Goal: Information Seeking & Learning: Learn about a topic

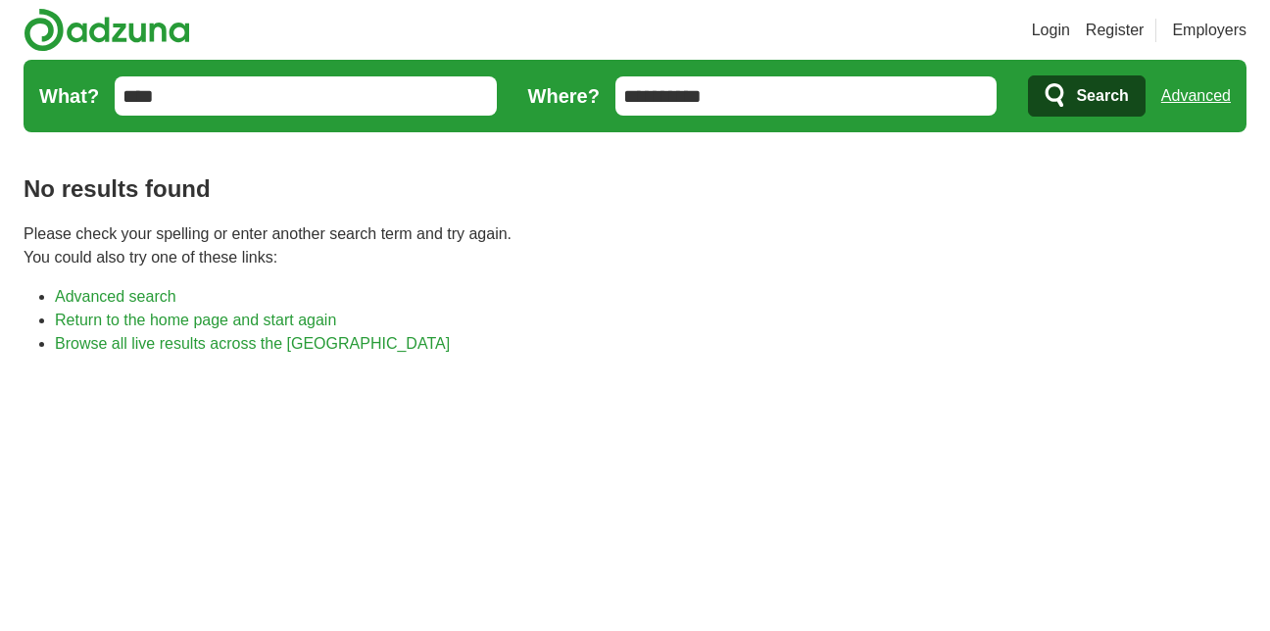
click at [249, 94] on input "****" at bounding box center [306, 95] width 382 height 39
type input "*"
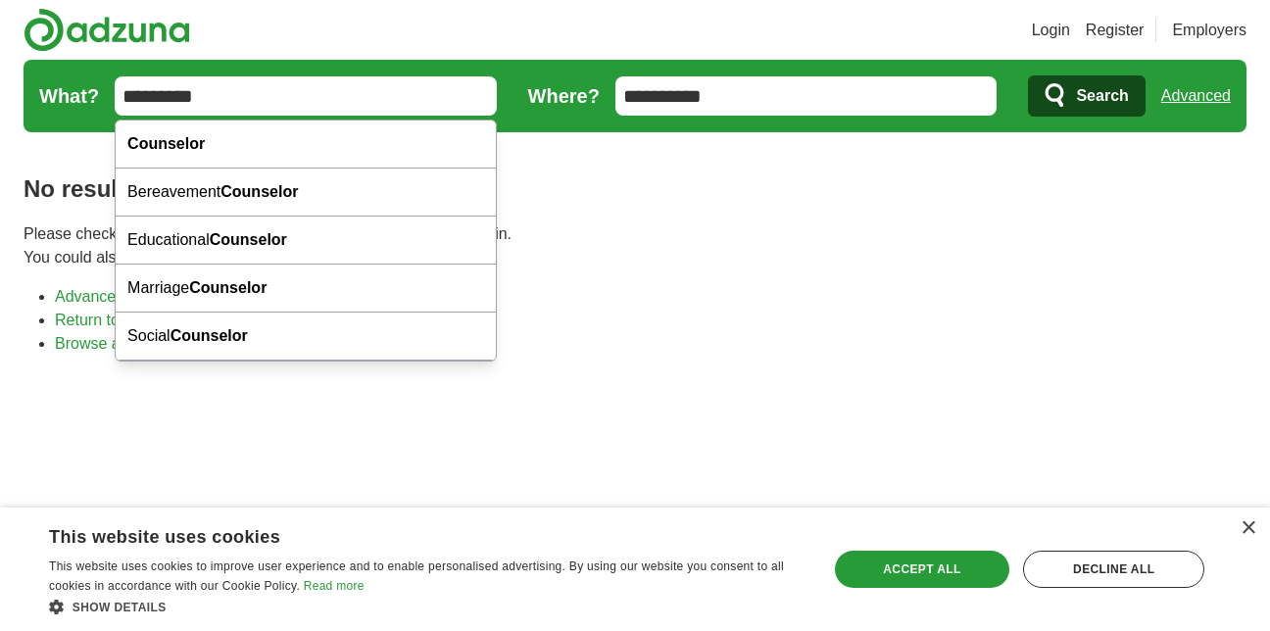
type input "*********"
click at [1028, 75] on button "Search" at bounding box center [1086, 95] width 117 height 41
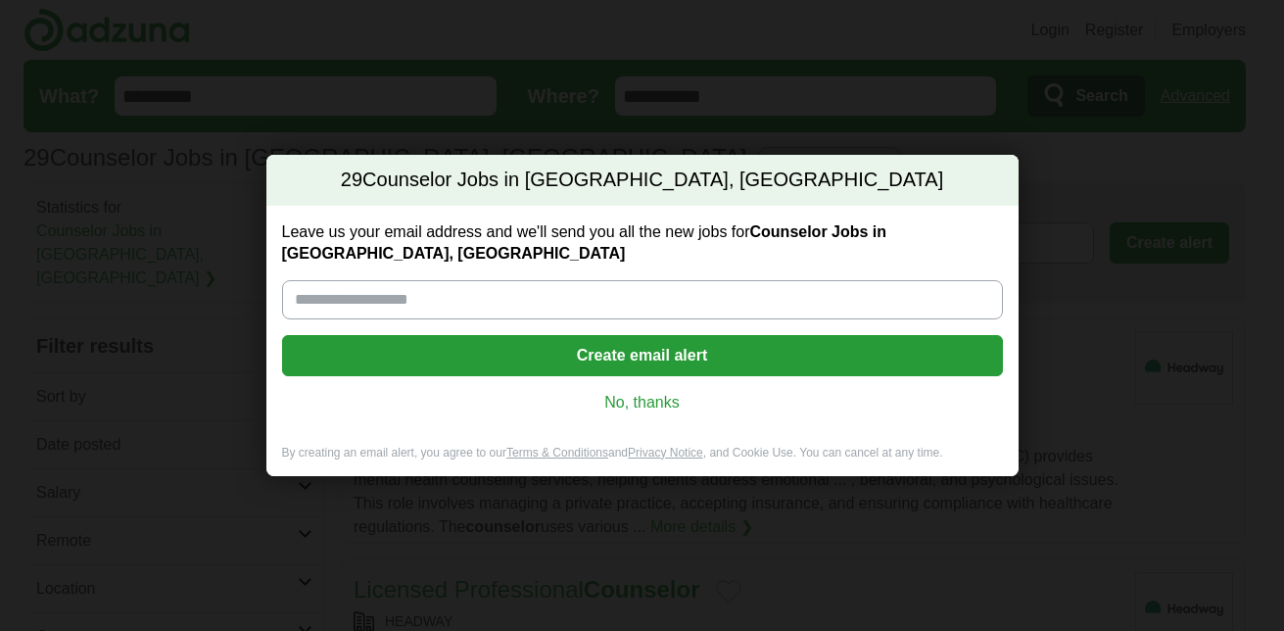
click at [650, 395] on link "No, thanks" at bounding box center [643, 403] width 690 height 22
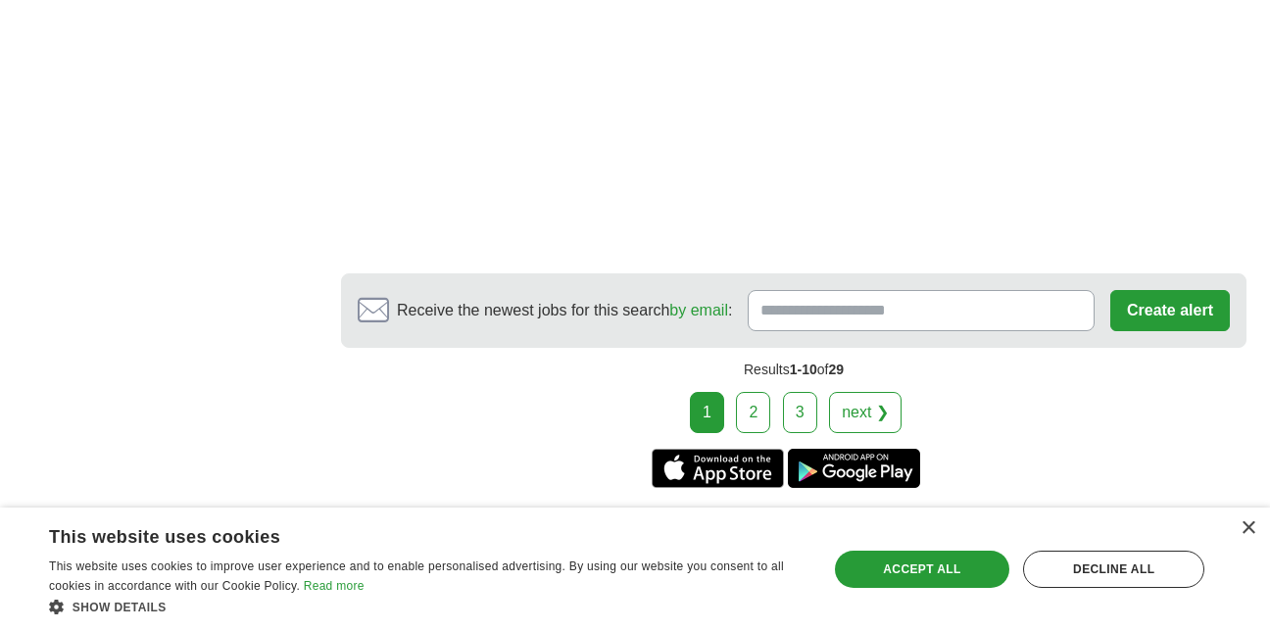
scroll to position [3710, 0]
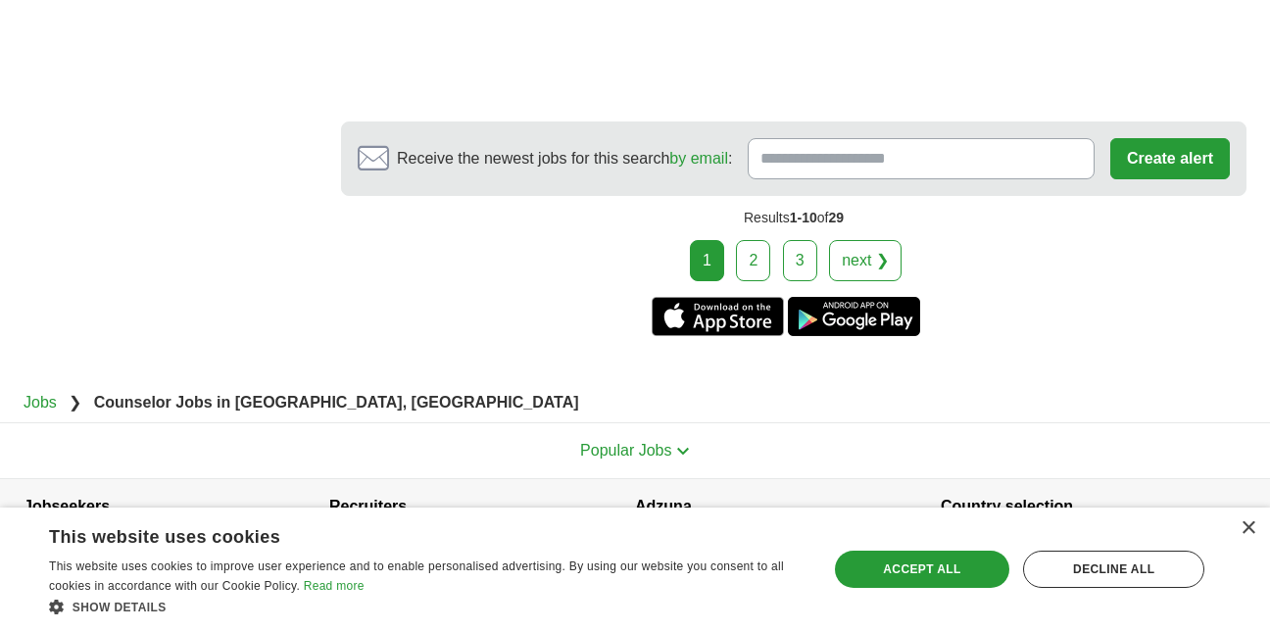
click at [868, 240] on link "next ❯" at bounding box center [865, 260] width 72 height 41
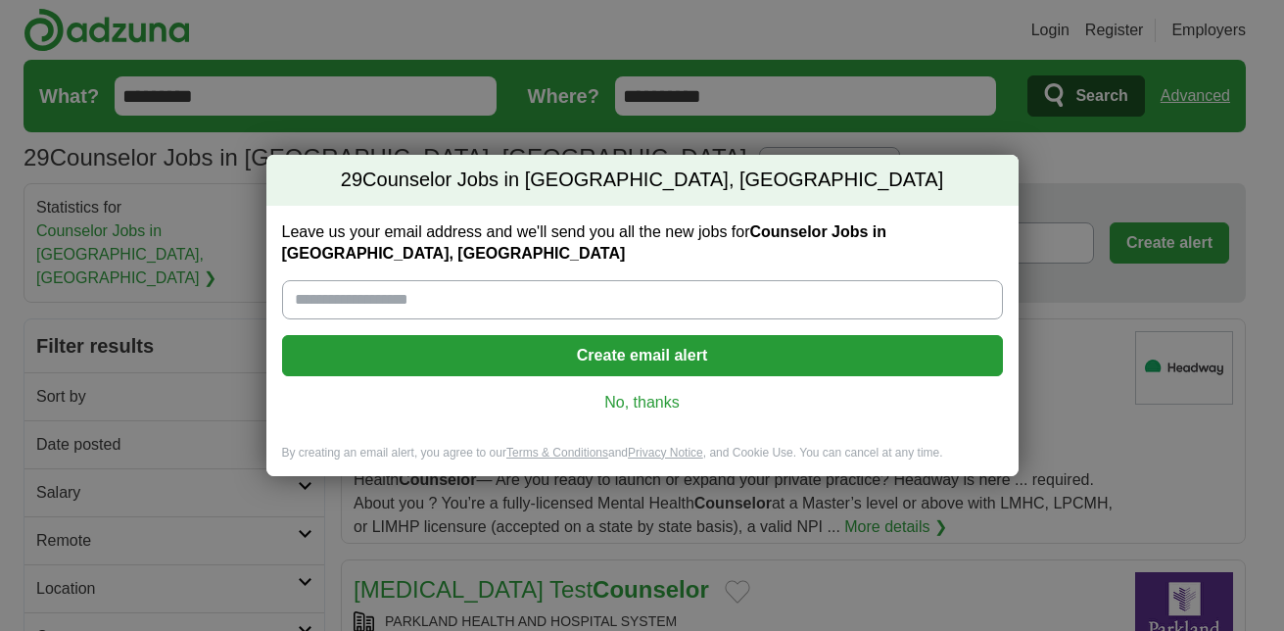
click at [649, 392] on link "No, thanks" at bounding box center [643, 403] width 690 height 22
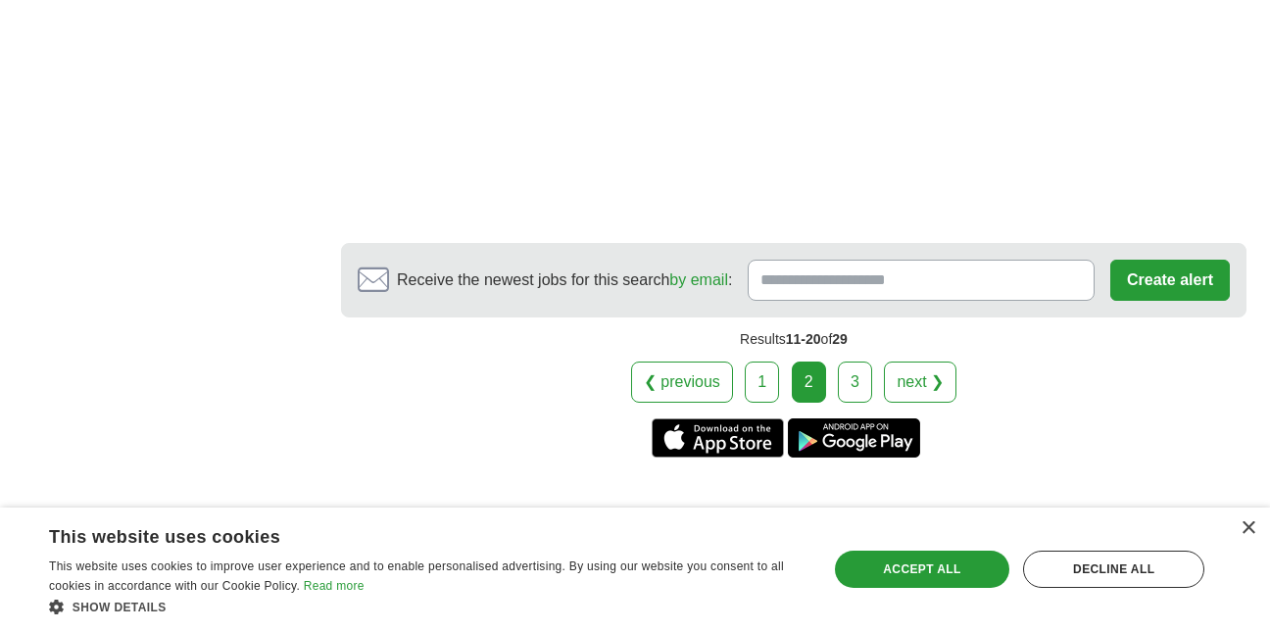
scroll to position [3541, 0]
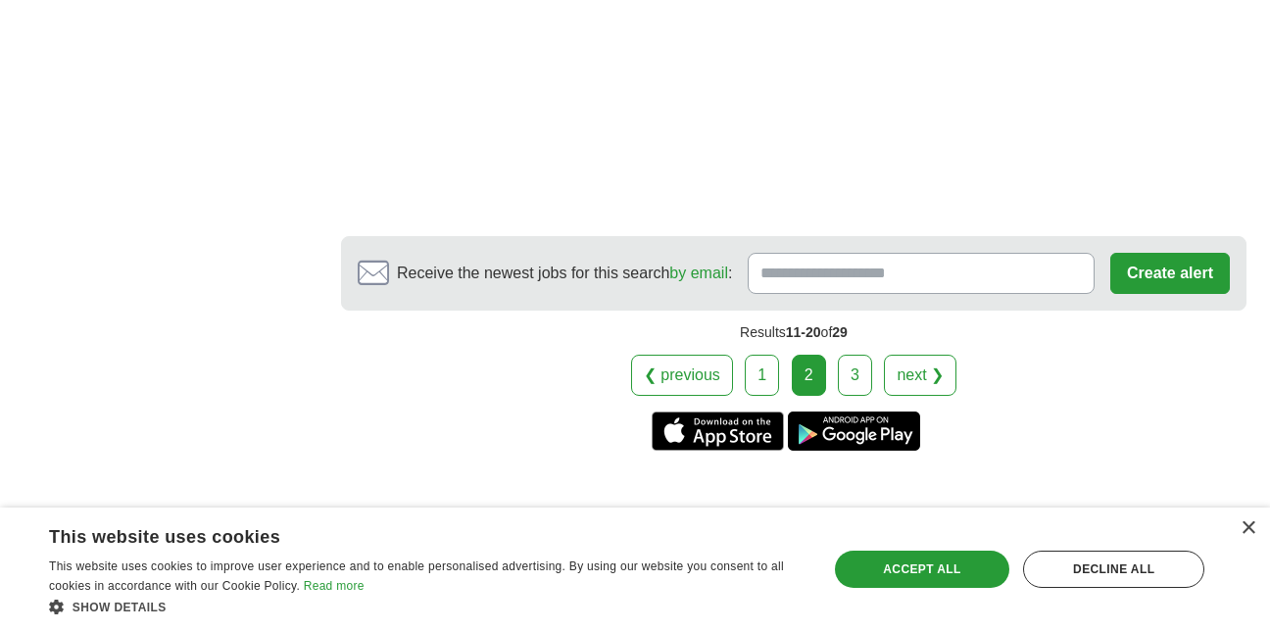
click at [939, 355] on link "next ❯" at bounding box center [920, 375] width 72 height 41
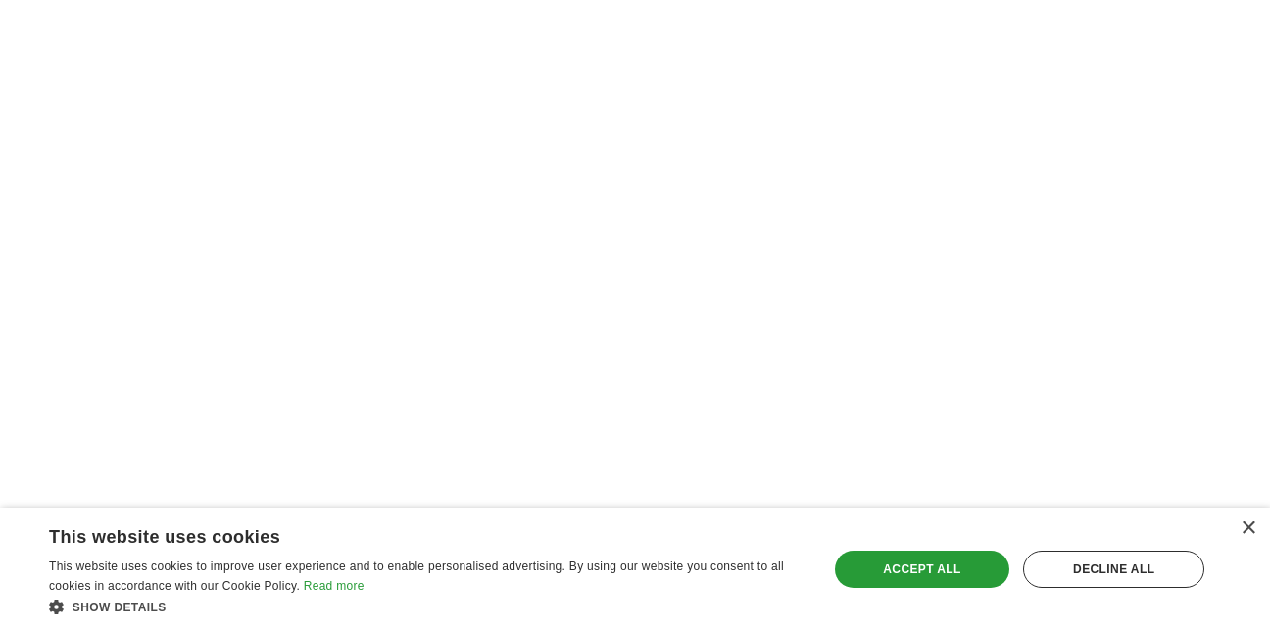
scroll to position [2605, 0]
click at [1243, 524] on div "×" at bounding box center [1247, 528] width 15 height 15
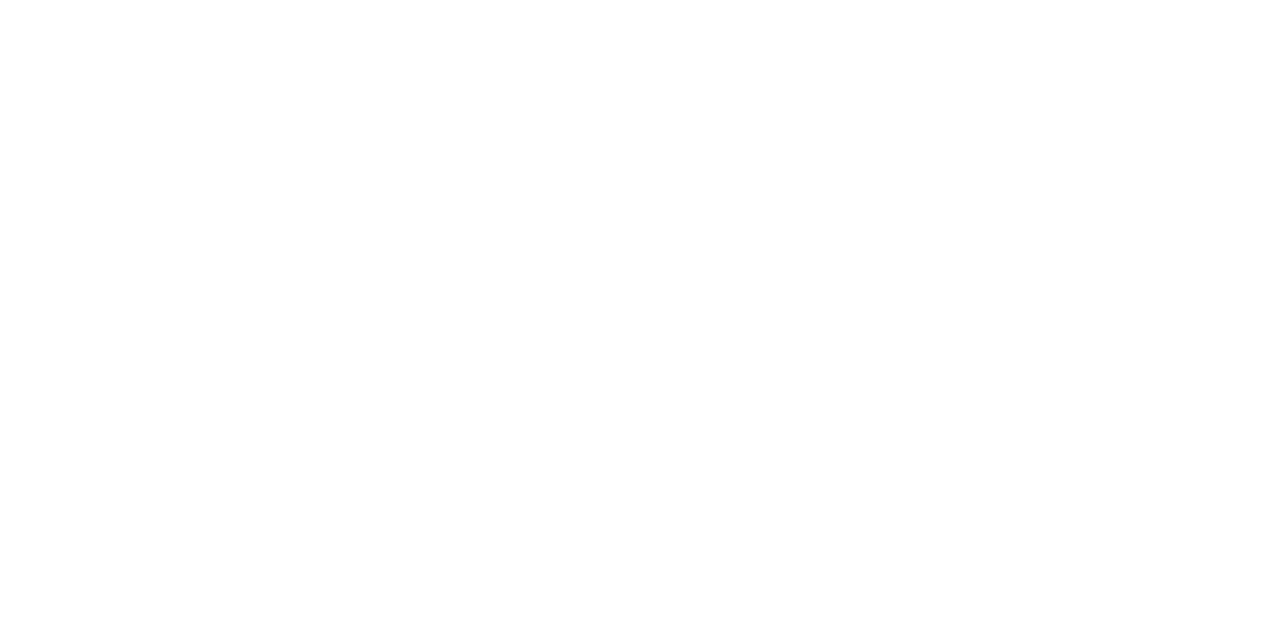
scroll to position [2158, 0]
drag, startPoint x: 1260, startPoint y: 325, endPoint x: 1266, endPoint y: 243, distance: 82.5
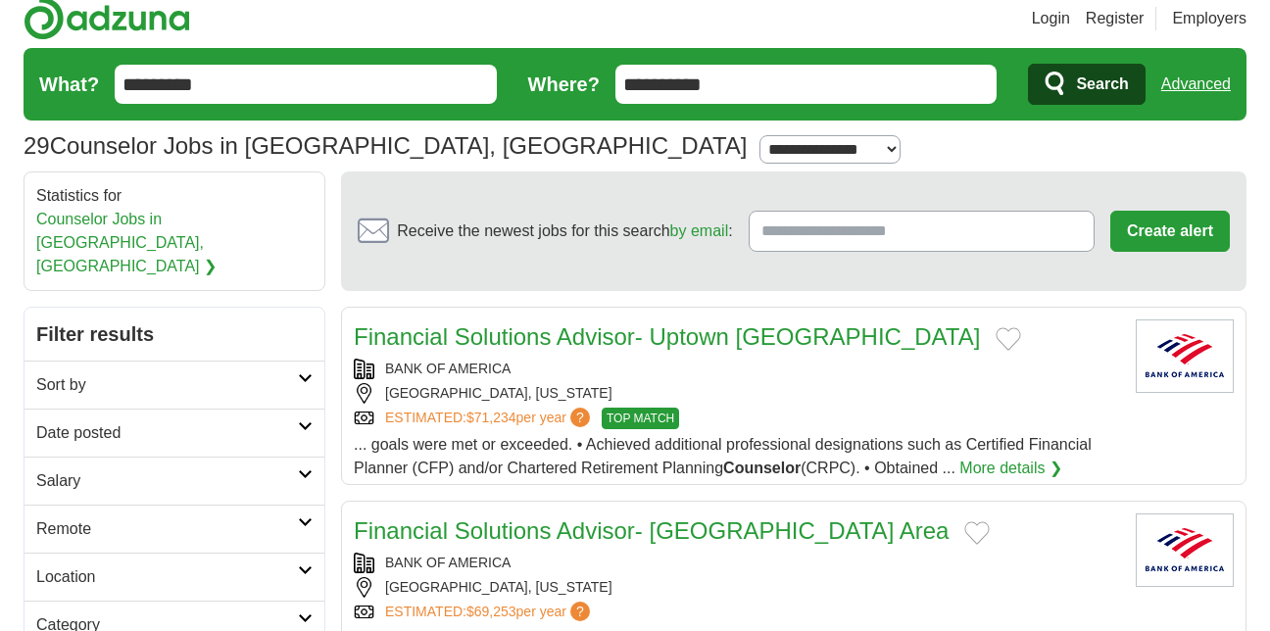
scroll to position [0, 0]
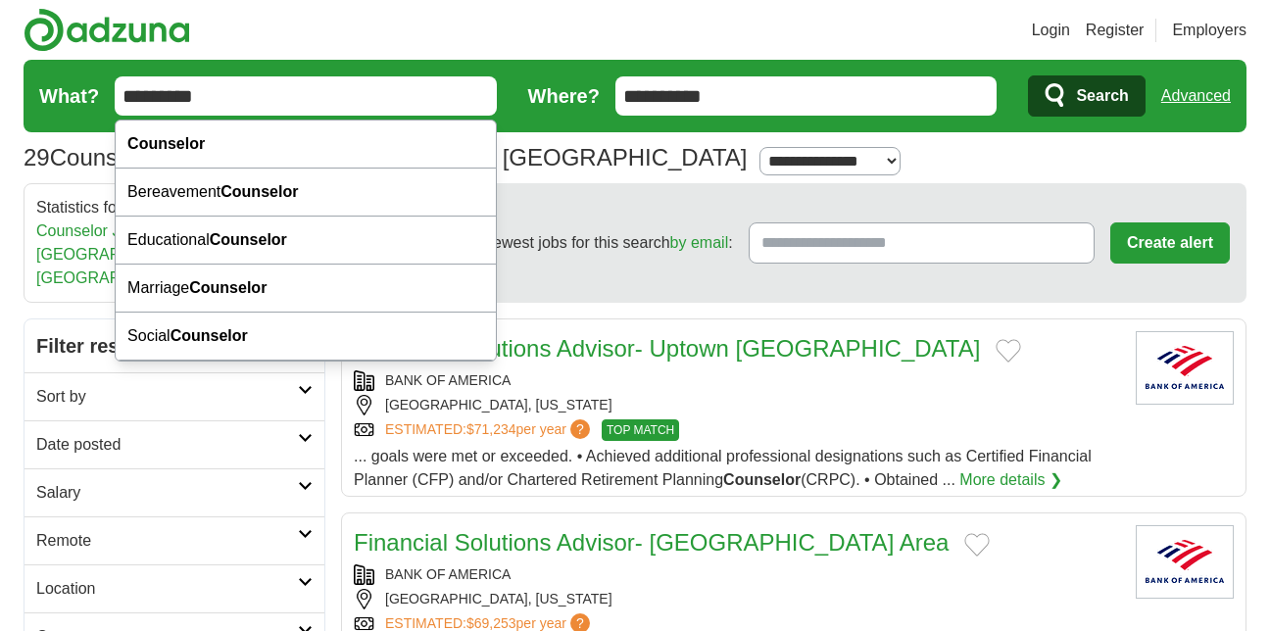
click at [233, 97] on input "*********" at bounding box center [306, 95] width 382 height 39
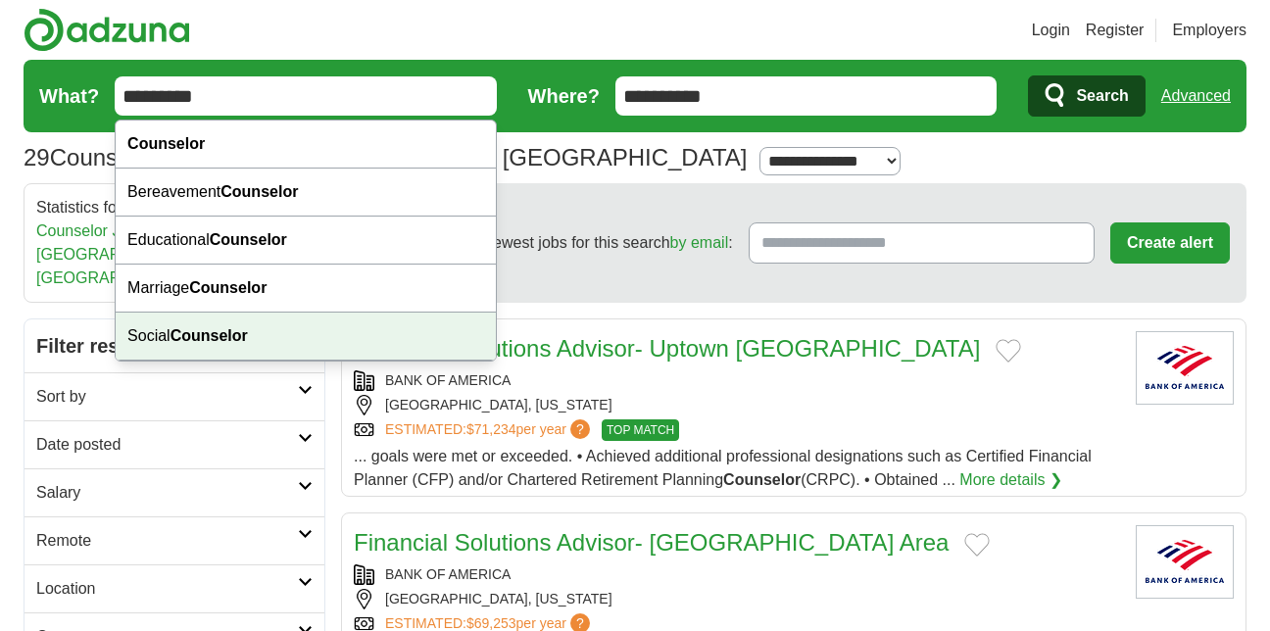
click at [221, 325] on div "Social Counselor" at bounding box center [306, 337] width 380 height 48
type input "**********"
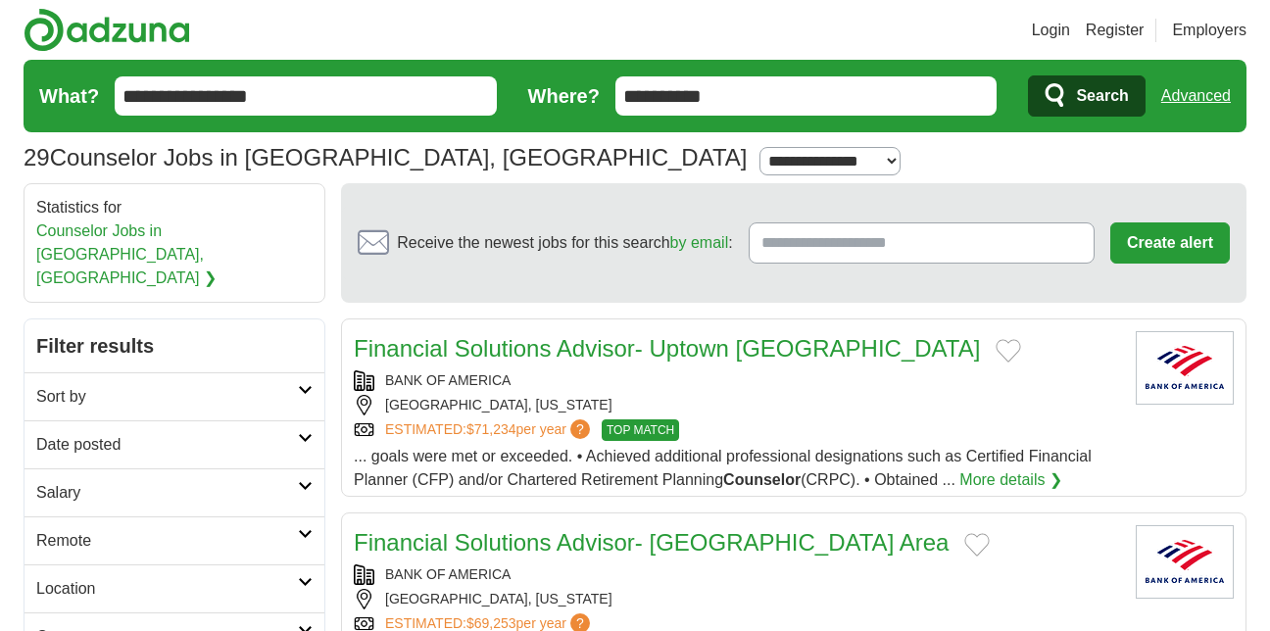
click at [1084, 92] on span "Search" at bounding box center [1102, 95] width 52 height 39
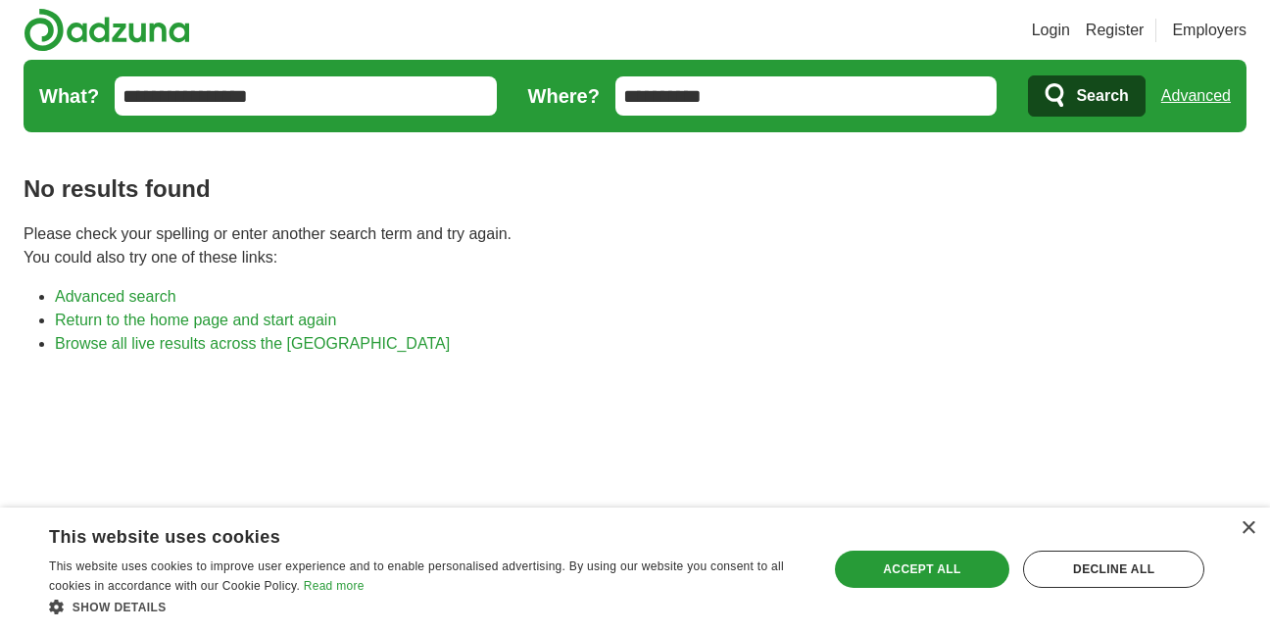
click at [299, 88] on input "**********" at bounding box center [306, 95] width 382 height 39
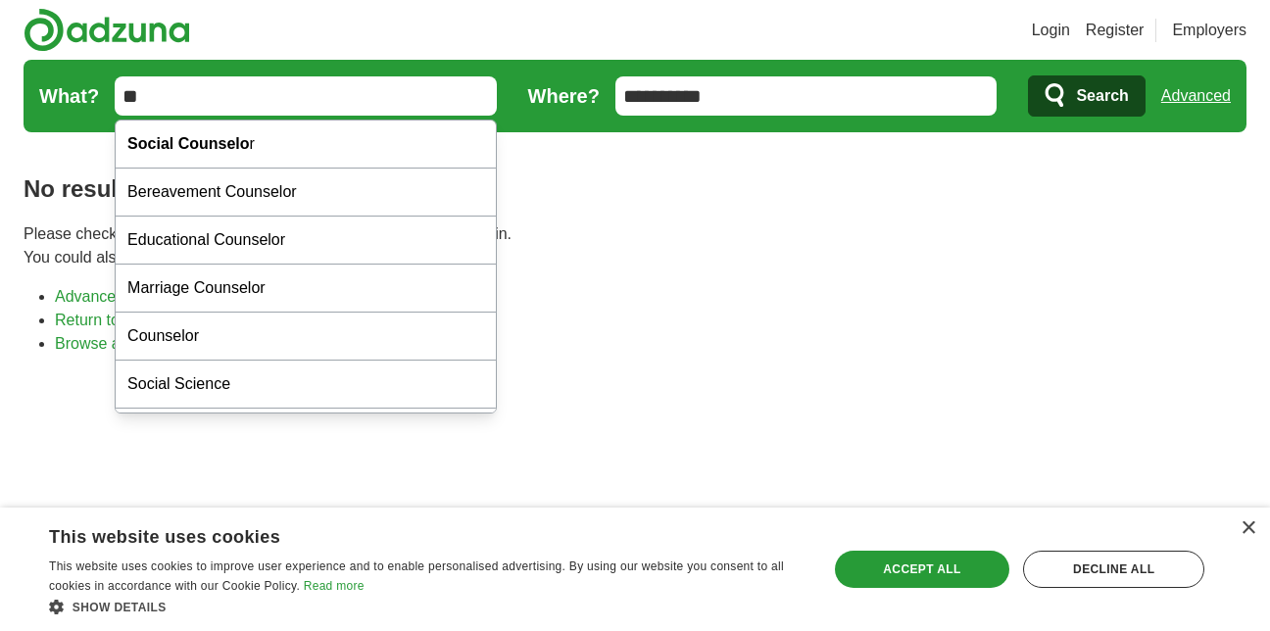
type input "*"
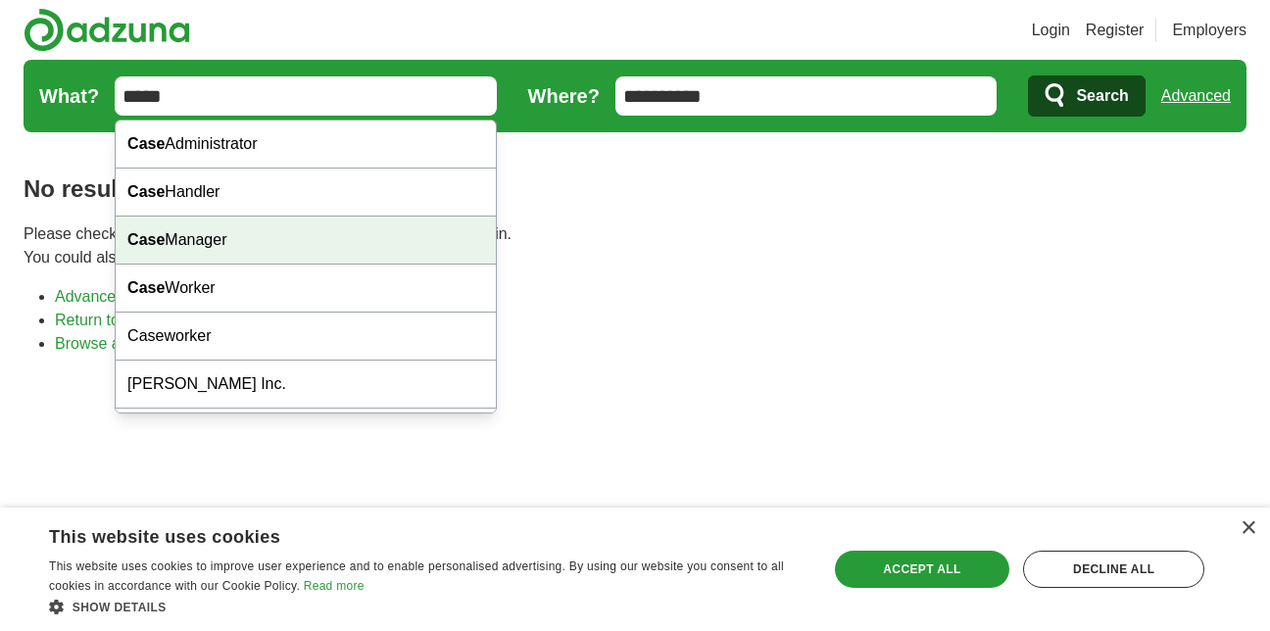
click at [225, 232] on div "Case Manager" at bounding box center [306, 241] width 380 height 48
type input "**********"
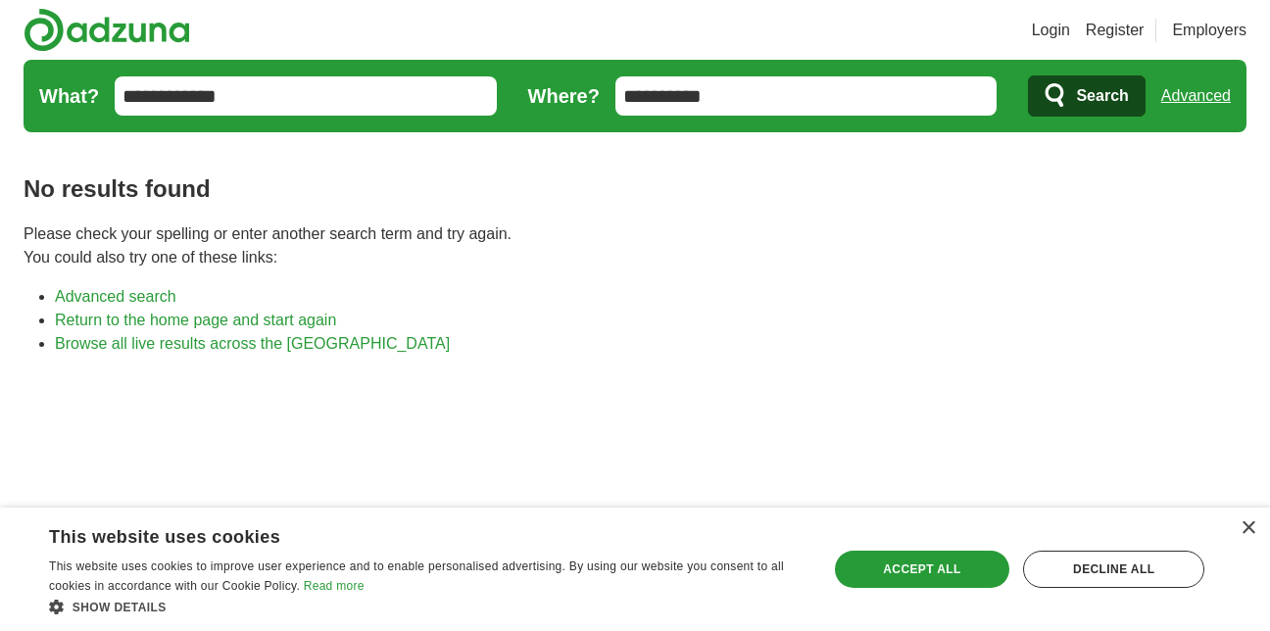
click at [1089, 90] on span "Search" at bounding box center [1102, 95] width 52 height 39
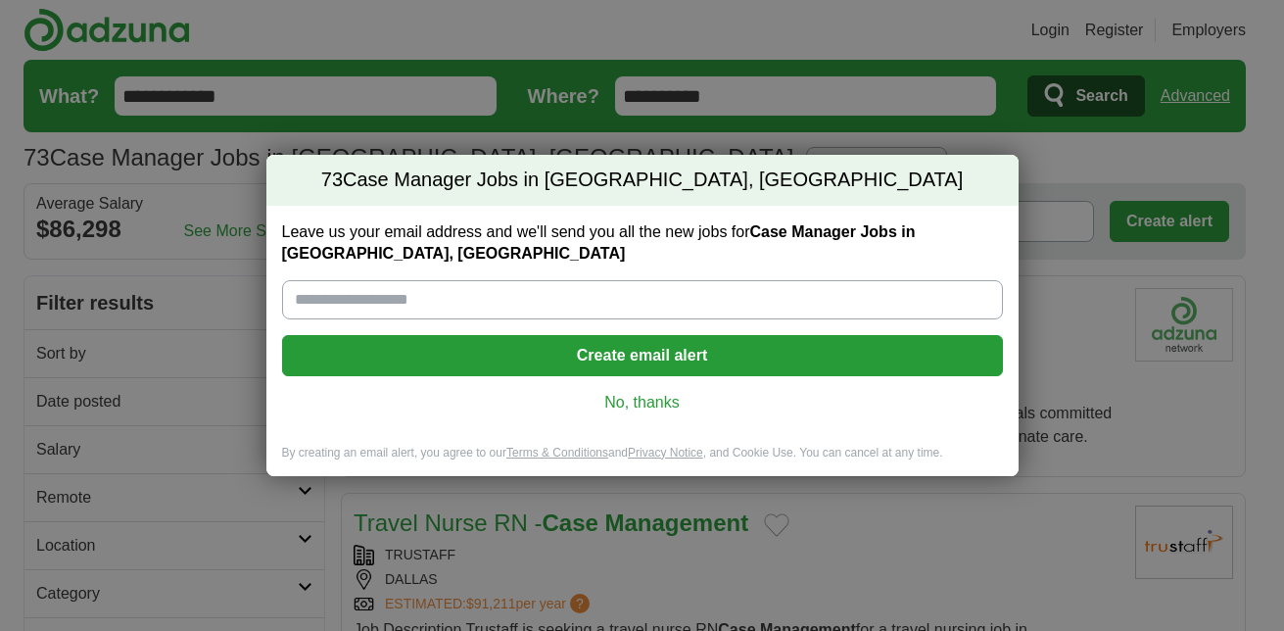
click at [648, 392] on link "No, thanks" at bounding box center [643, 403] width 690 height 22
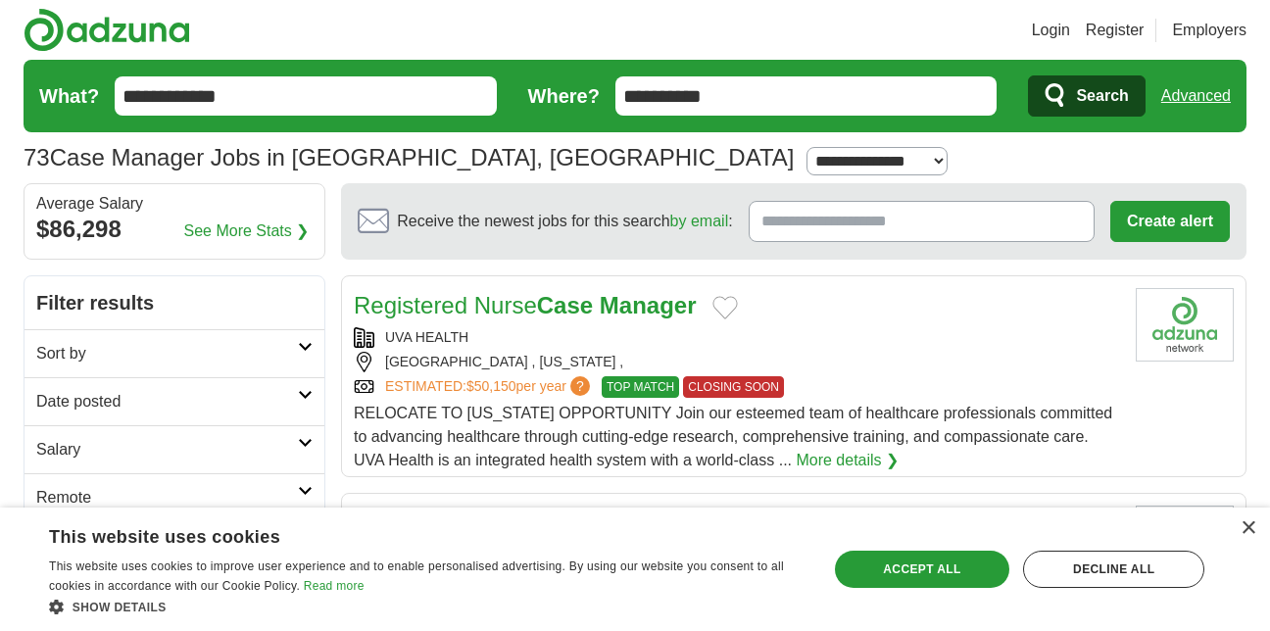
scroll to position [163, 0]
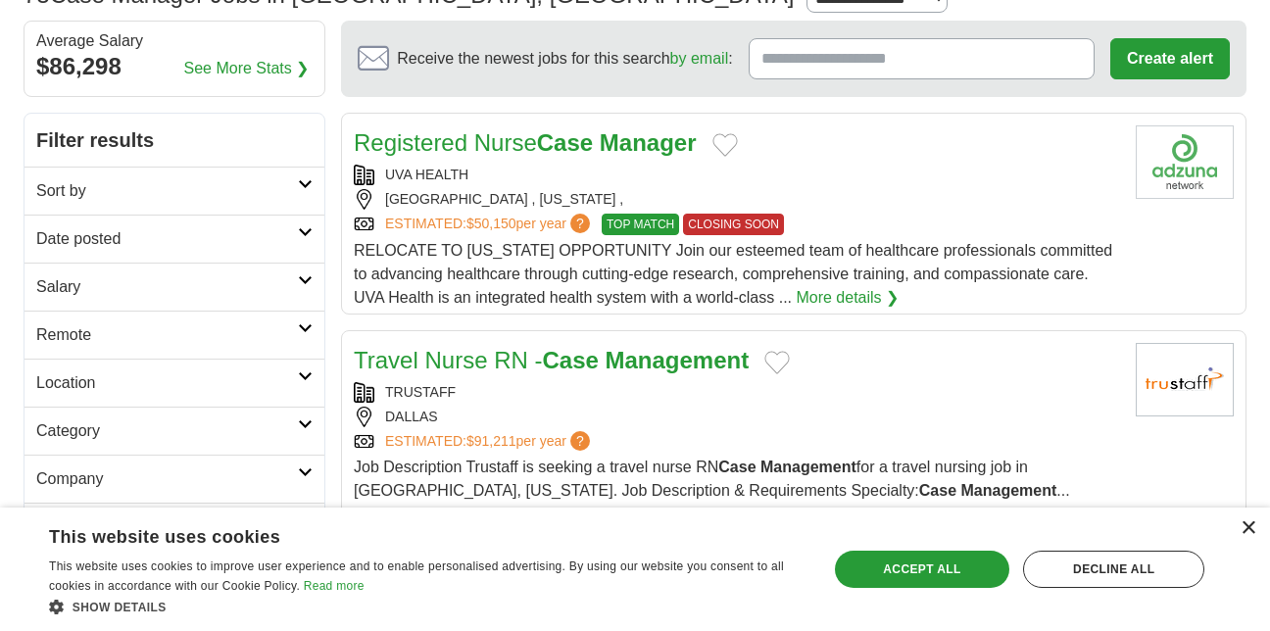
click at [1244, 525] on div "×" at bounding box center [1247, 528] width 15 height 15
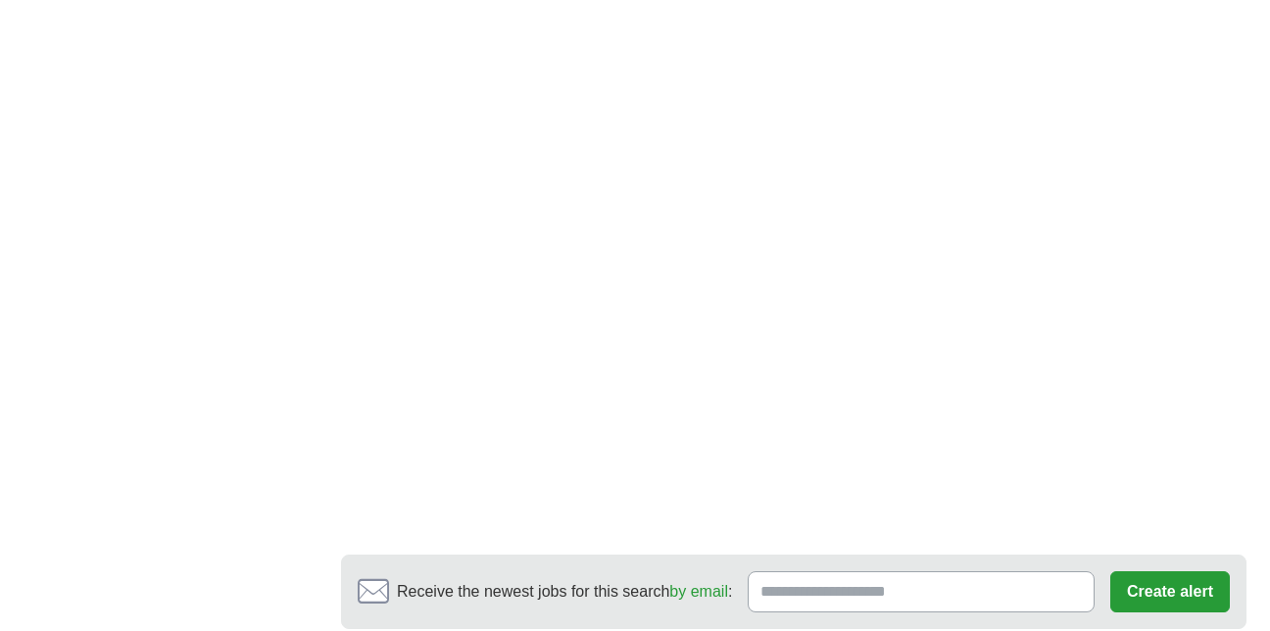
scroll to position [3361, 0]
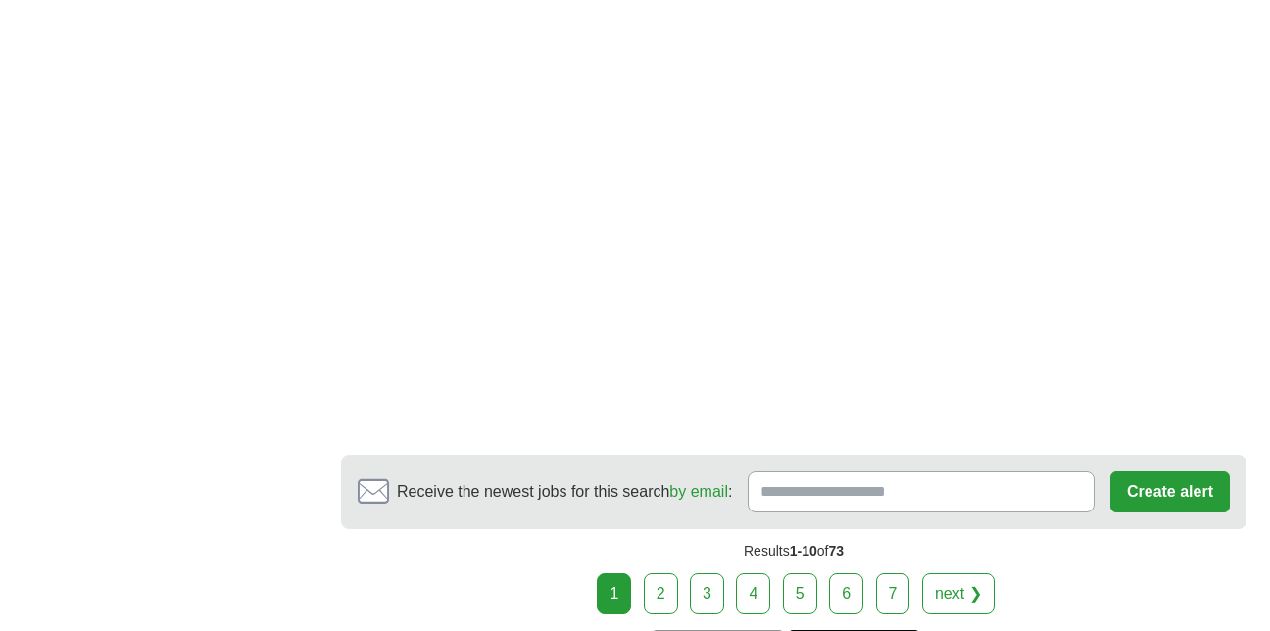
click at [981, 573] on link "next ❯" at bounding box center [958, 593] width 72 height 41
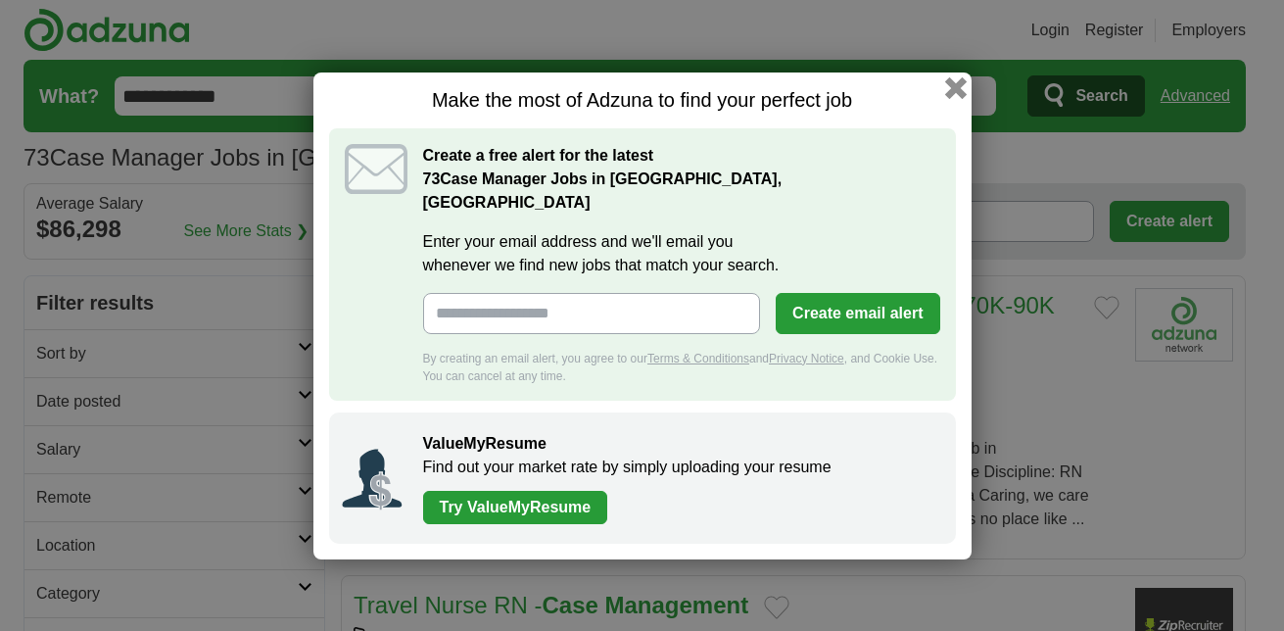
click at [961, 98] on button "button" at bounding box center [955, 87] width 22 height 22
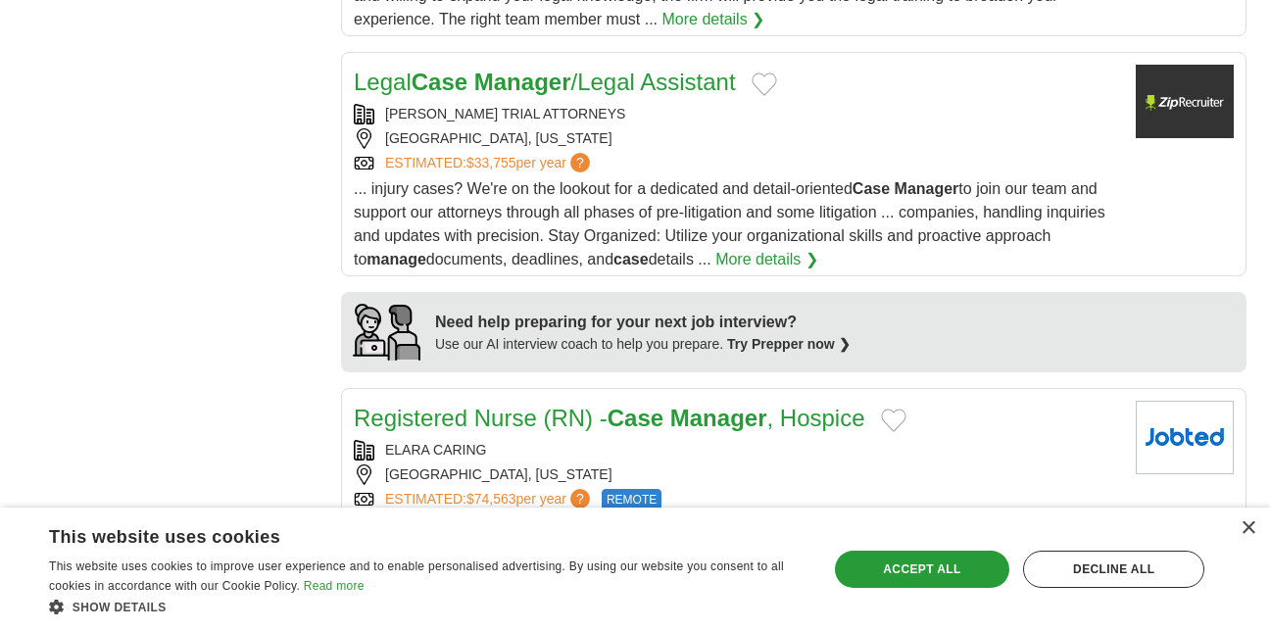
scroll to position [1672, 0]
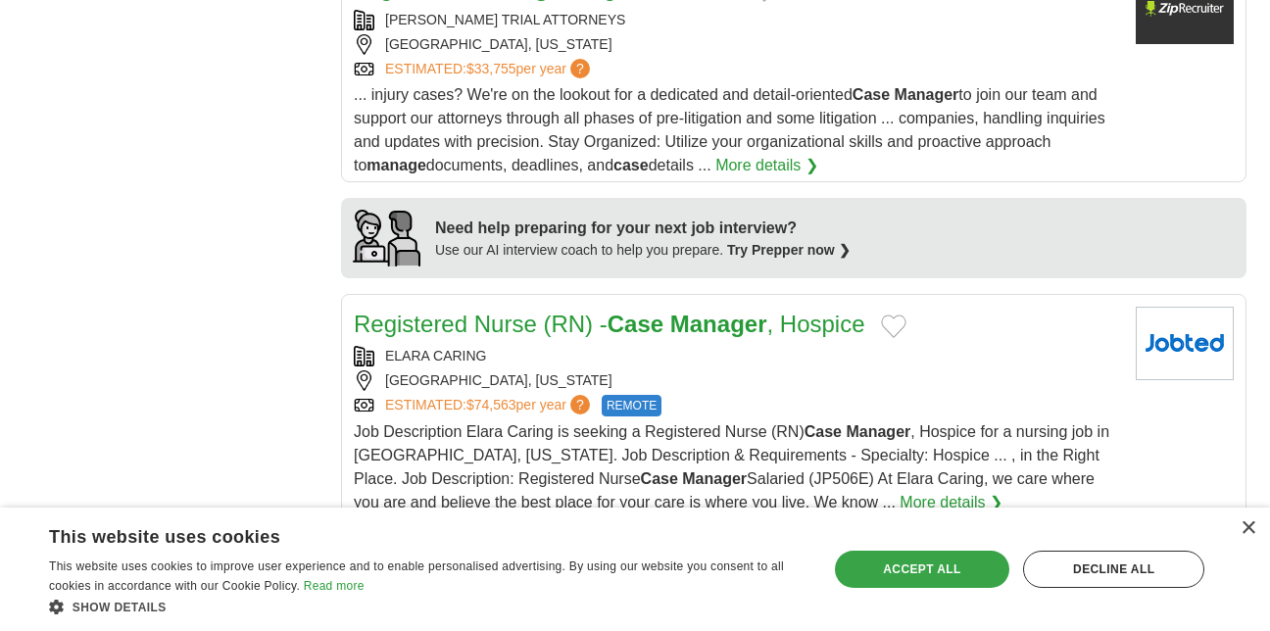
click at [986, 568] on div "Accept all" at bounding box center [922, 569] width 175 height 37
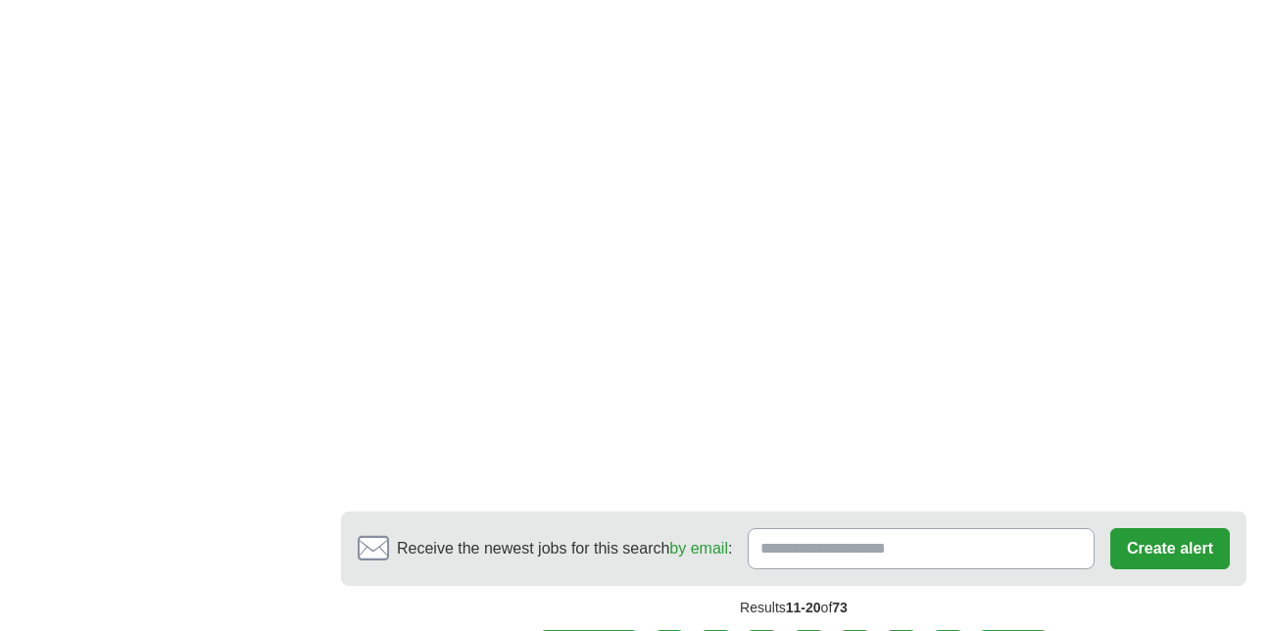
scroll to position [3519, 0]
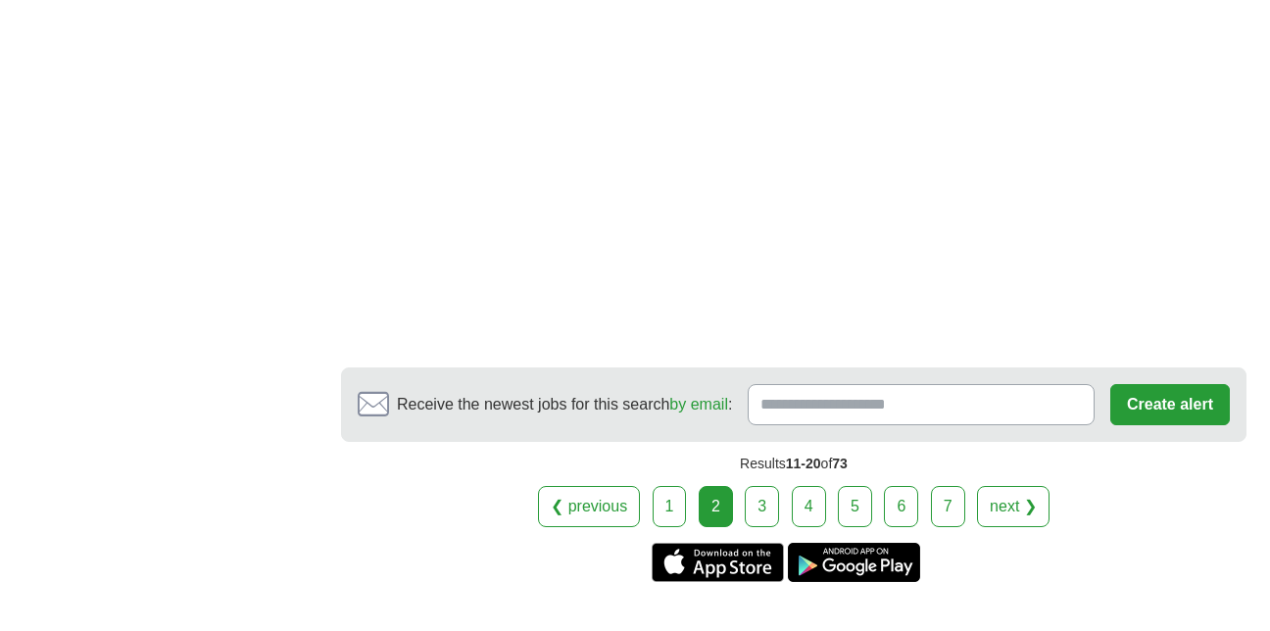
click at [1013, 486] on link "next ❯" at bounding box center [1013, 506] width 72 height 41
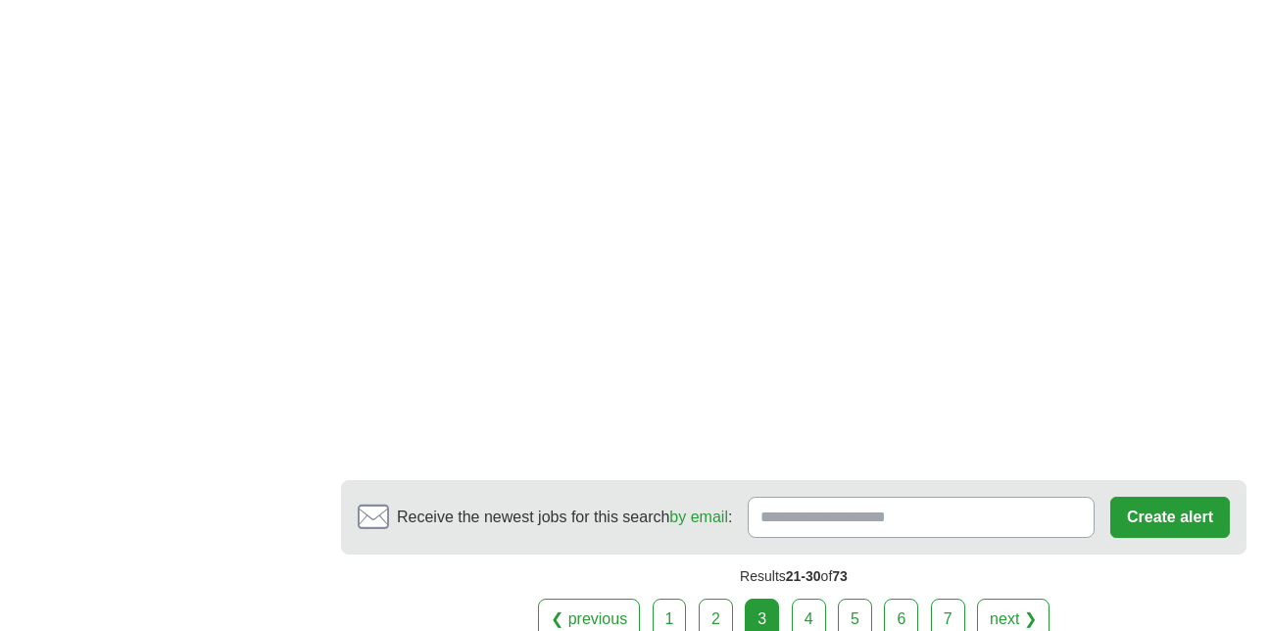
scroll to position [3394, 0]
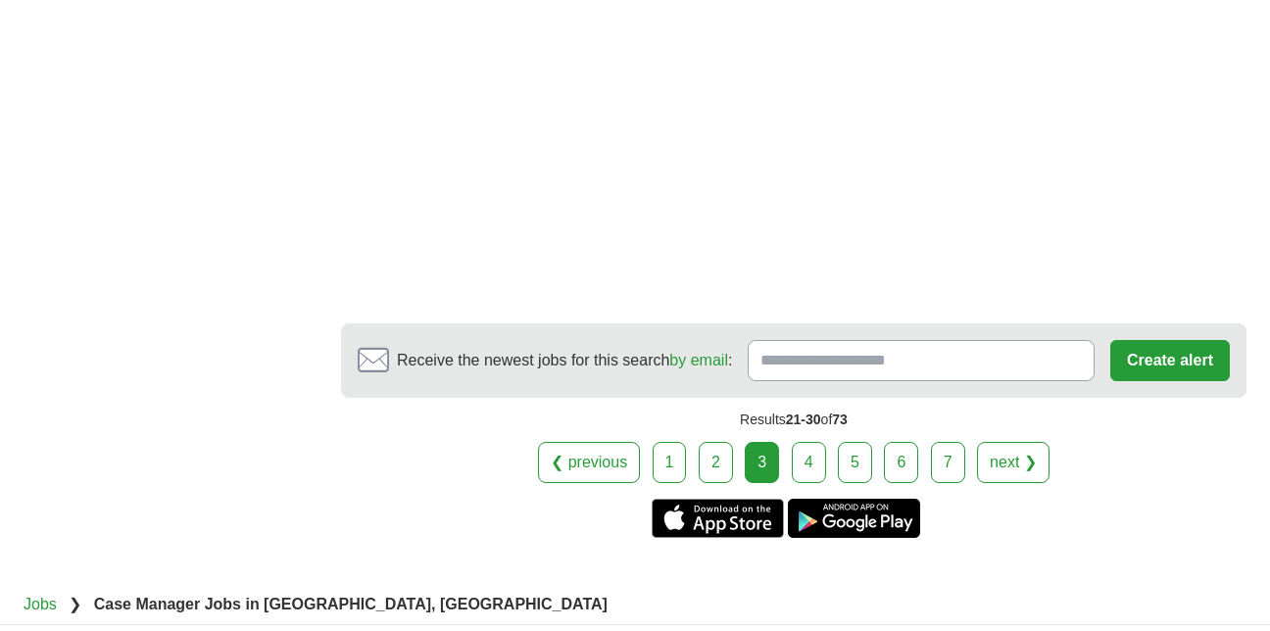
click at [1009, 443] on link "next ❯" at bounding box center [1013, 462] width 72 height 41
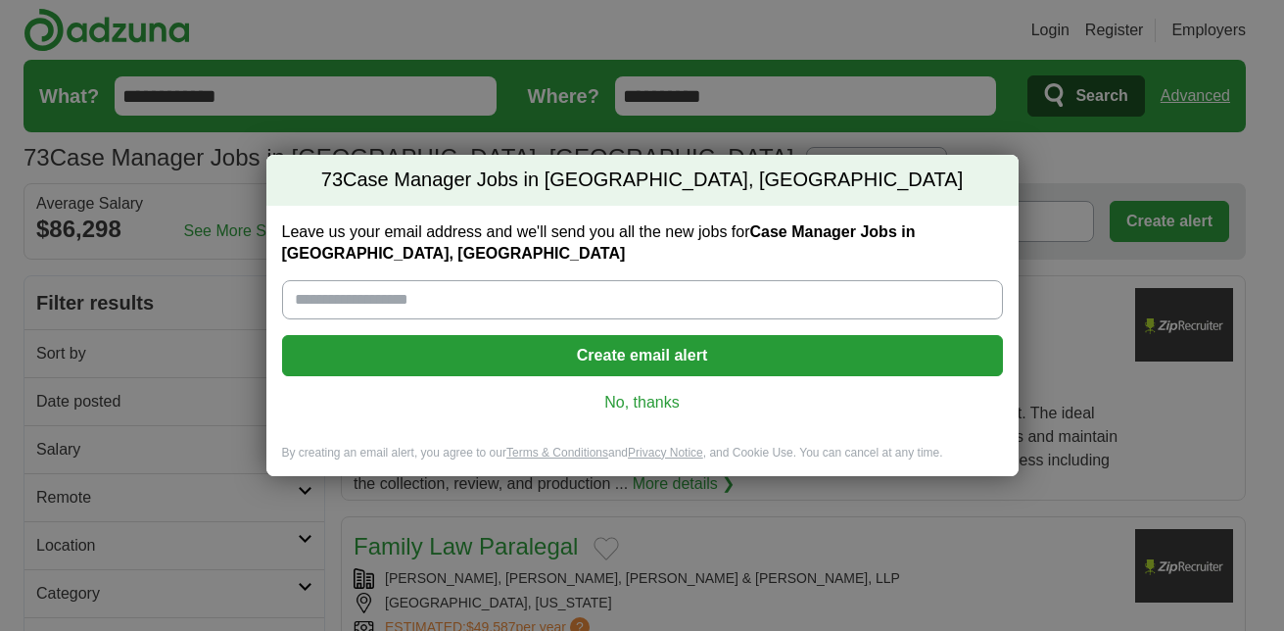
click at [678, 397] on link "No, thanks" at bounding box center [643, 403] width 690 height 22
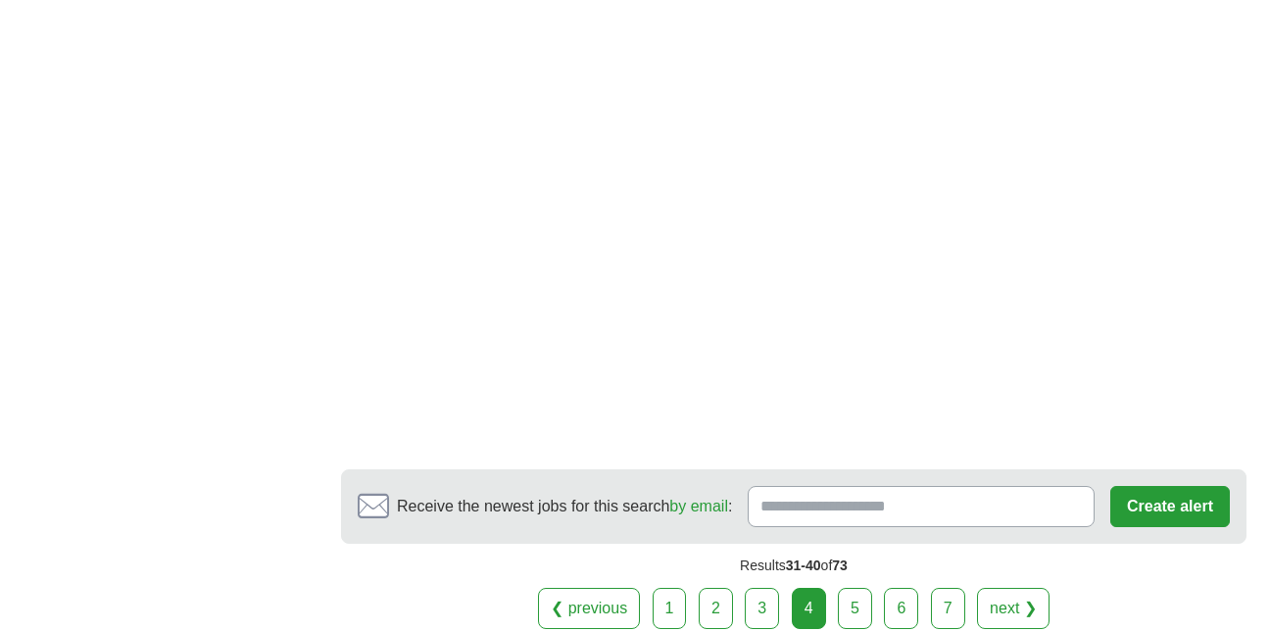
scroll to position [3300, 0]
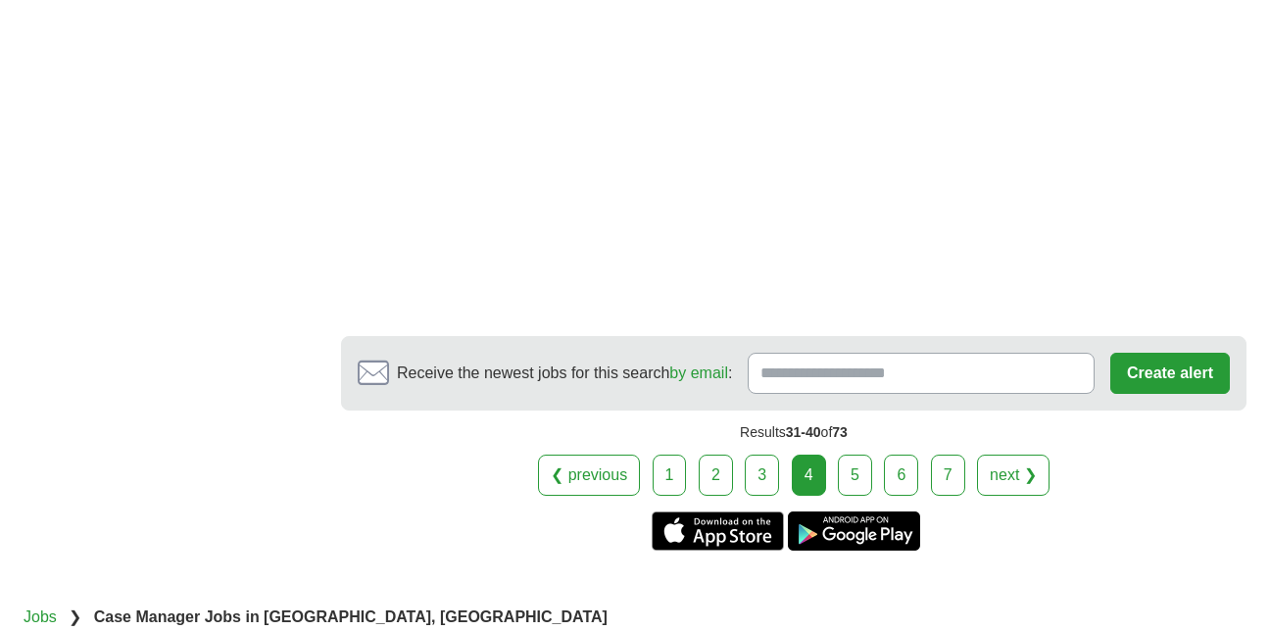
click at [1008, 490] on link "next ❯" at bounding box center [1013, 475] width 72 height 41
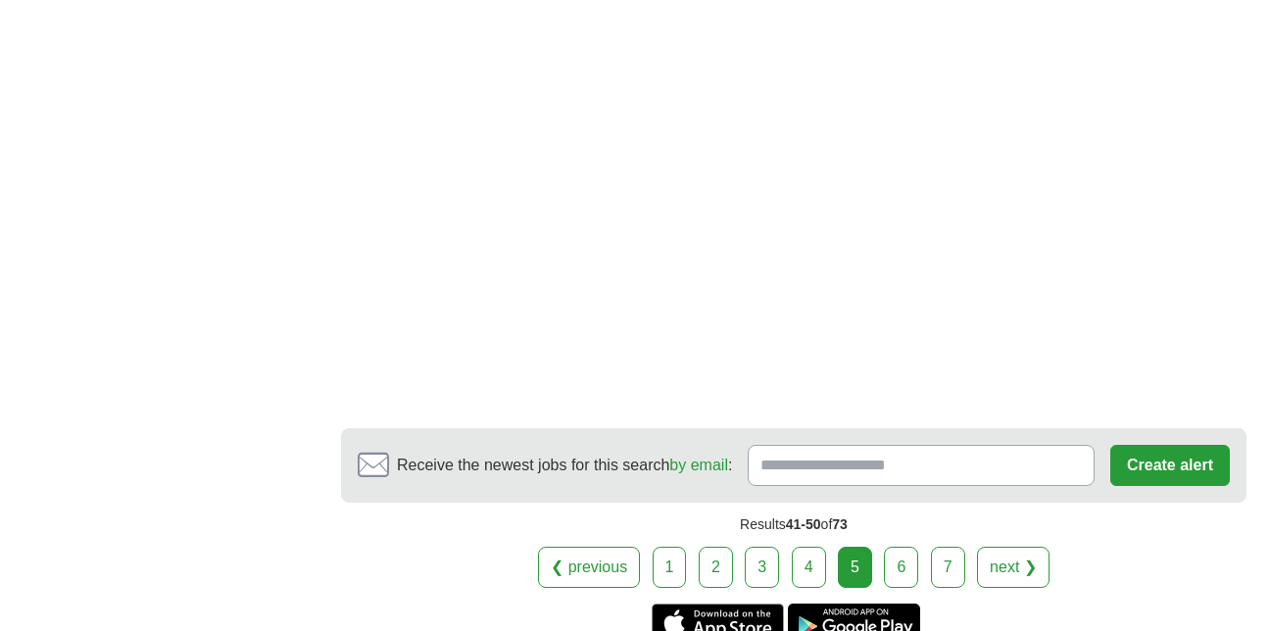
scroll to position [3206, 0]
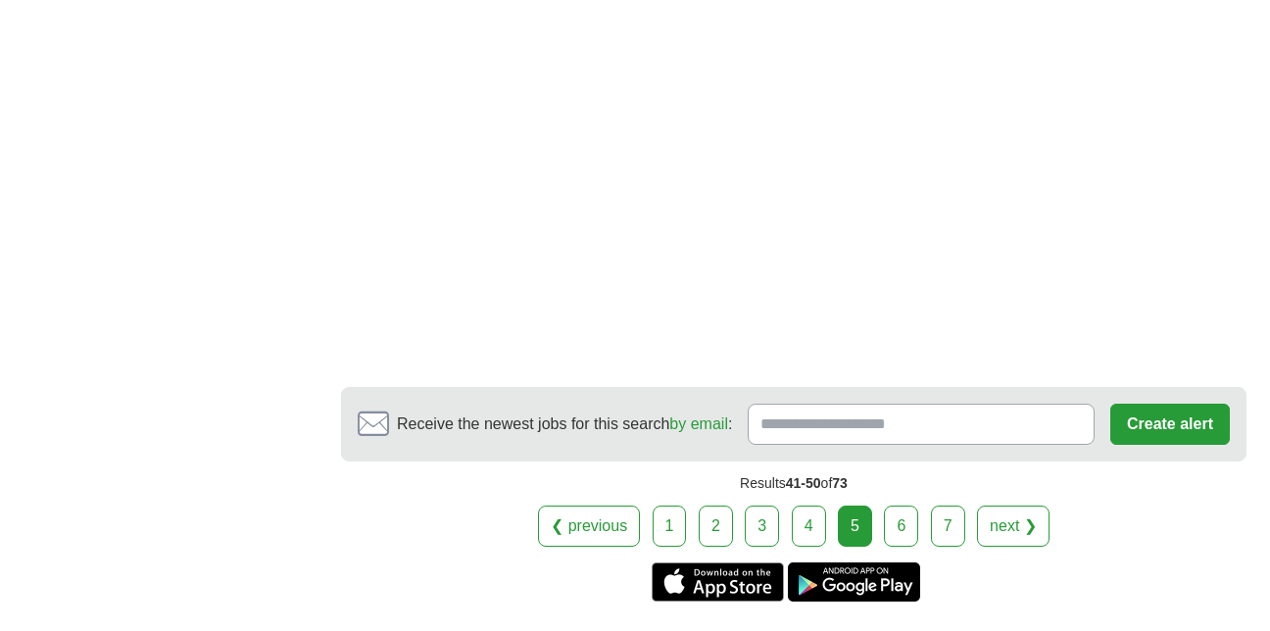
click at [1015, 506] on link "next ❯" at bounding box center [1013, 526] width 72 height 41
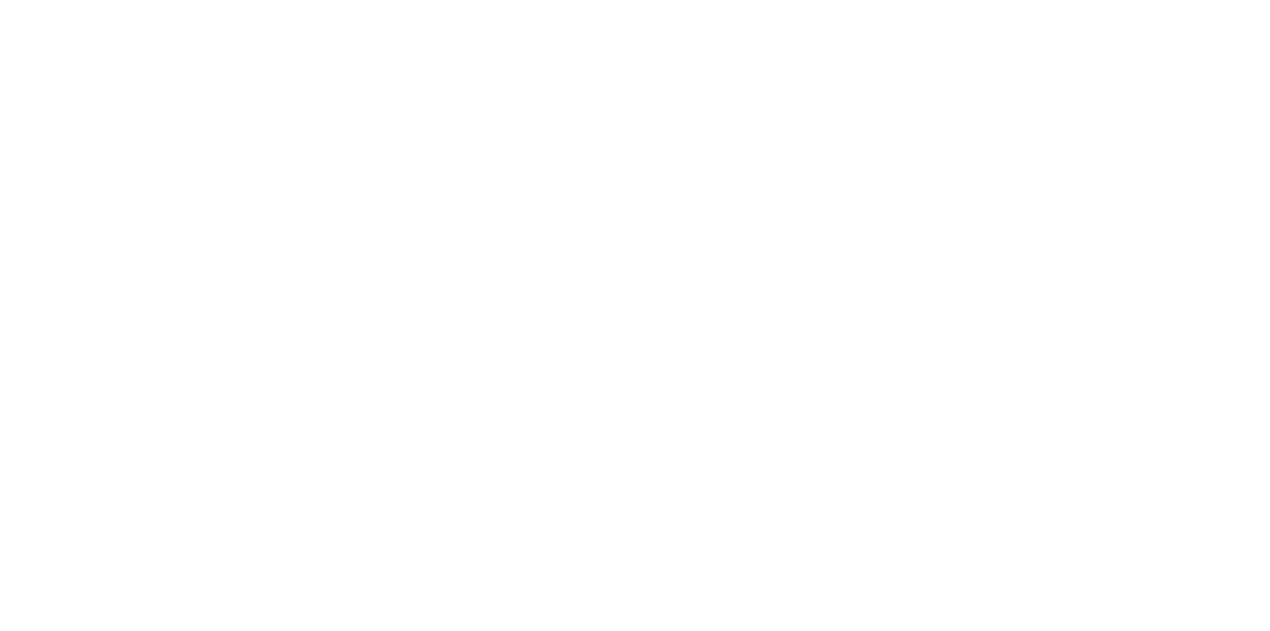
scroll to position [2965, 0]
